Goal: Check status: Check status

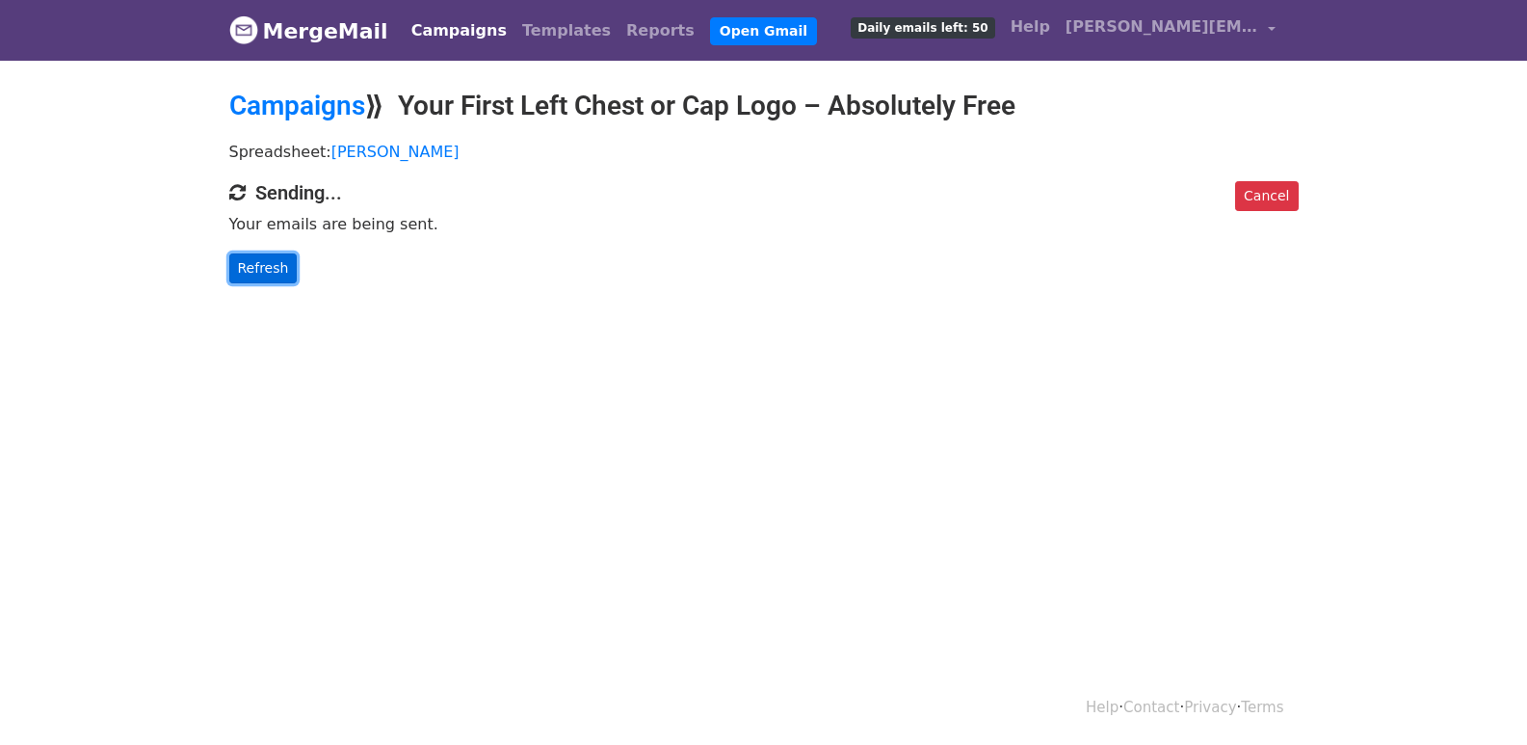
click at [258, 267] on link "Refresh" at bounding box center [263, 268] width 68 height 30
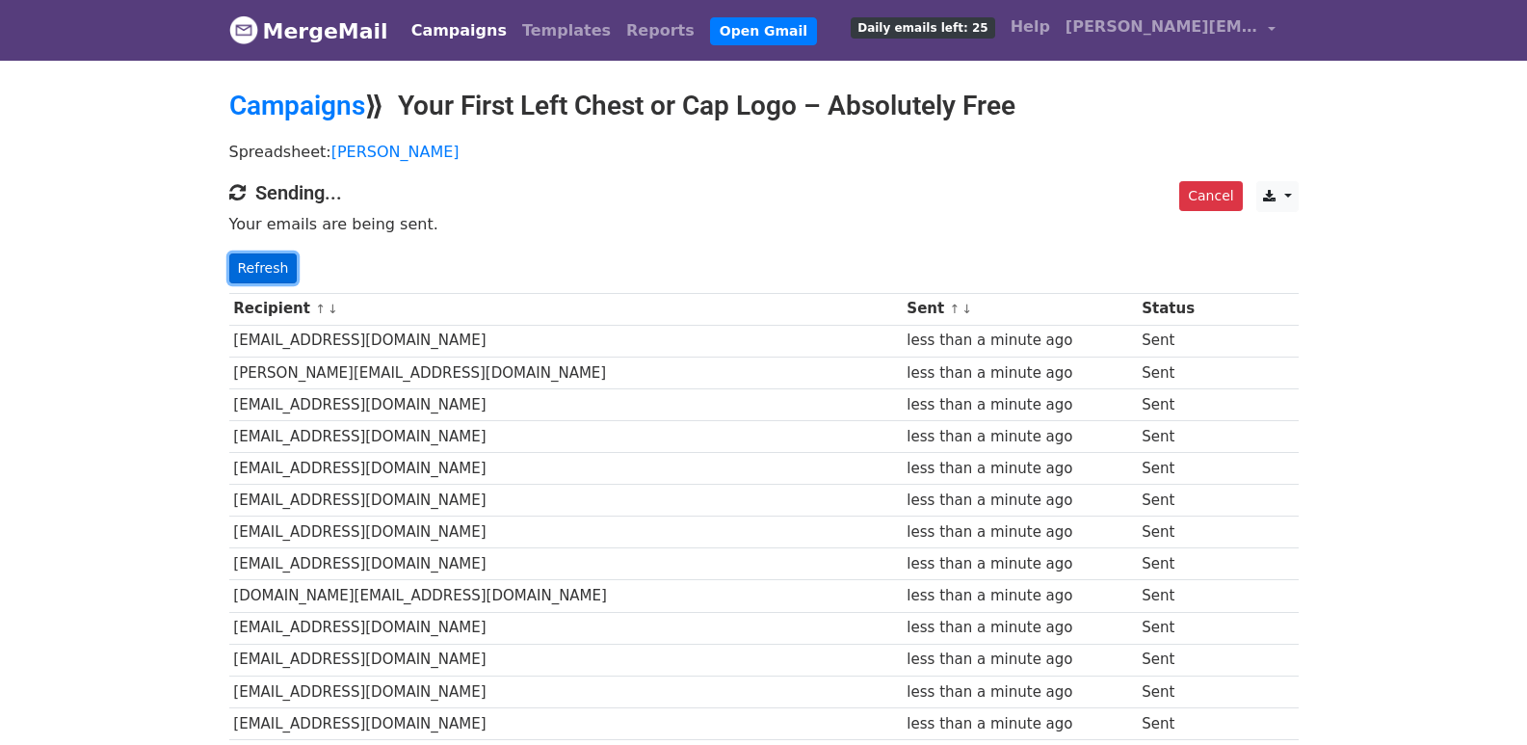
click at [259, 269] on link "Refresh" at bounding box center [263, 268] width 68 height 30
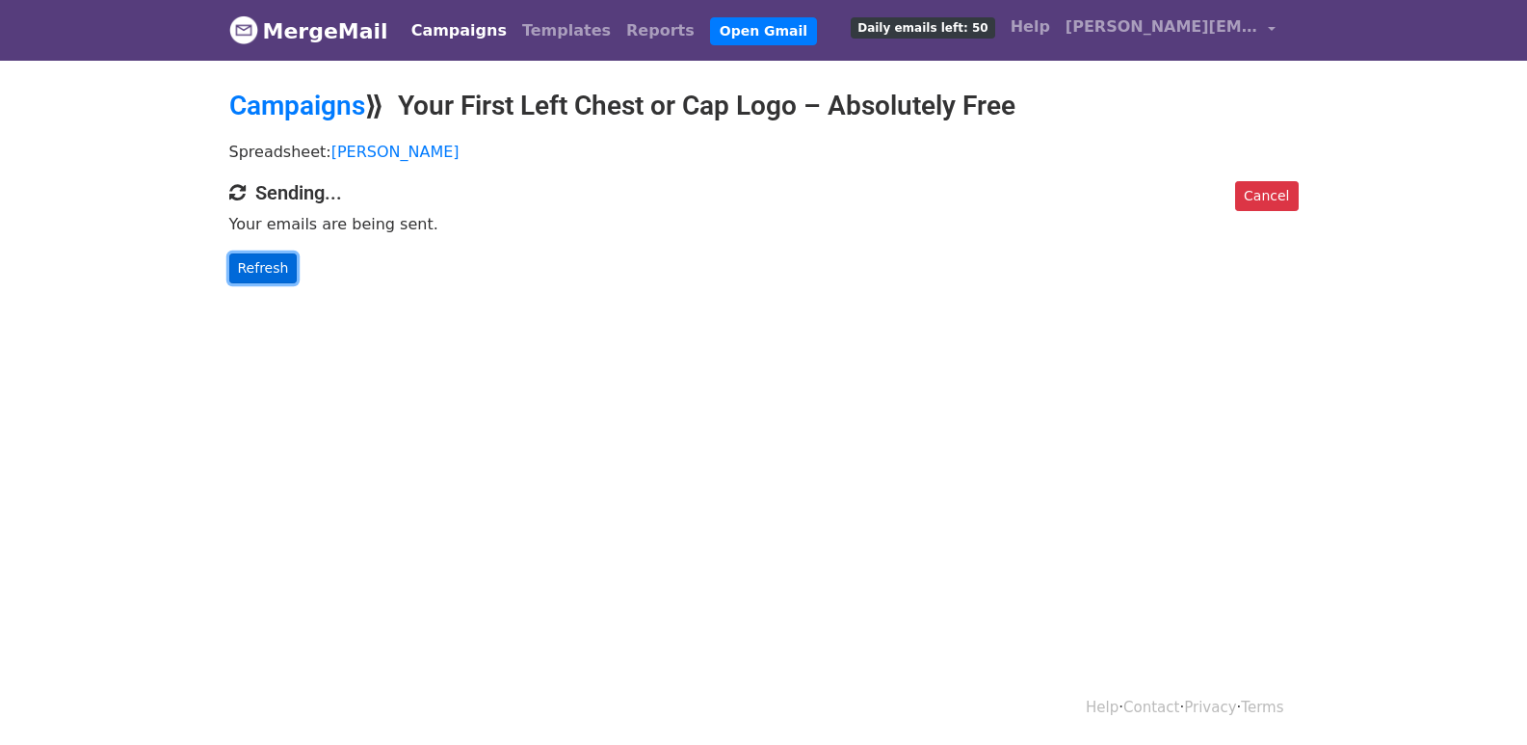
click at [268, 279] on link "Refresh" at bounding box center [263, 268] width 68 height 30
click at [269, 274] on link "Refresh" at bounding box center [263, 268] width 68 height 30
